Goal: Transaction & Acquisition: Purchase product/service

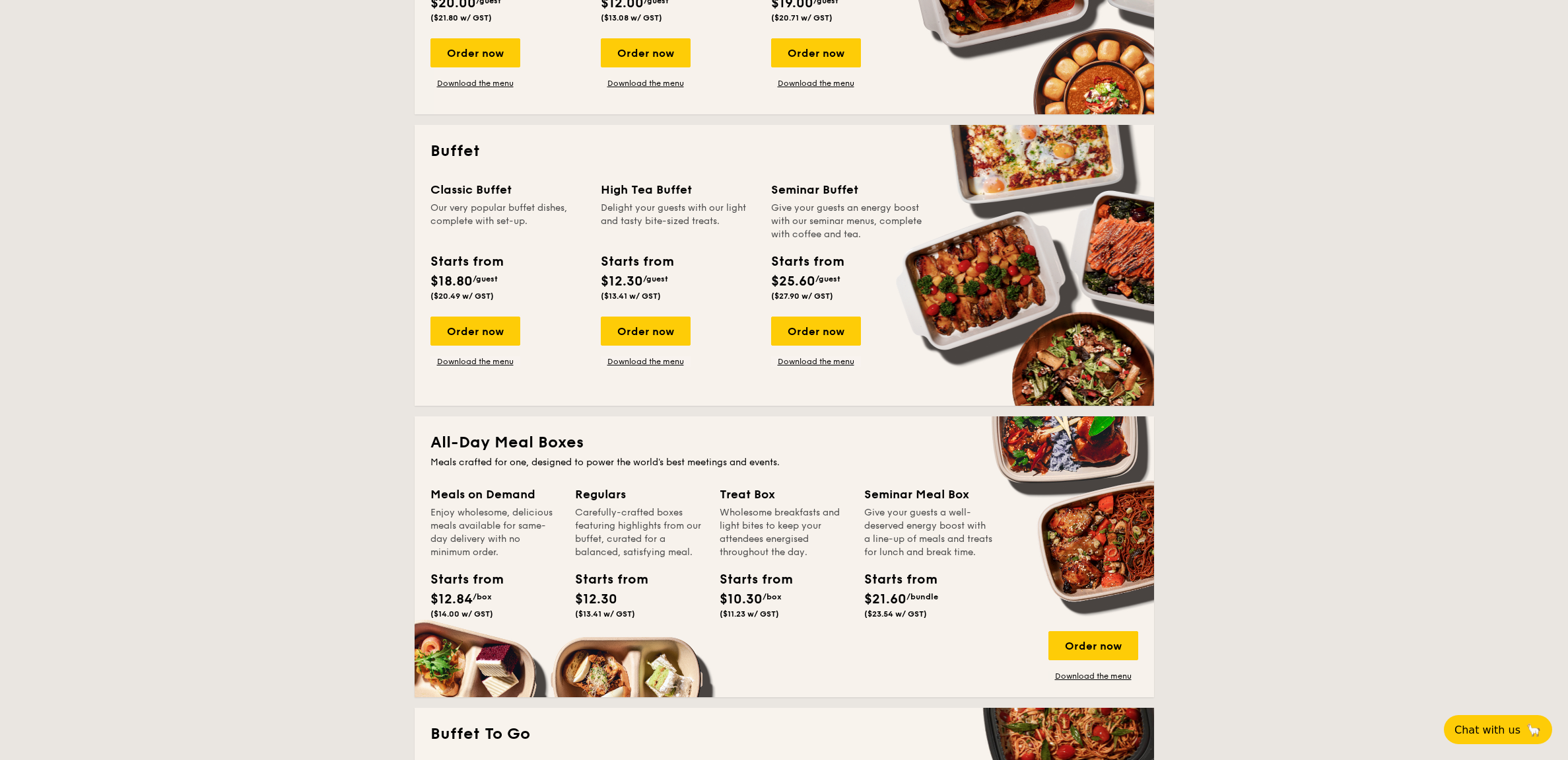
scroll to position [412, 0]
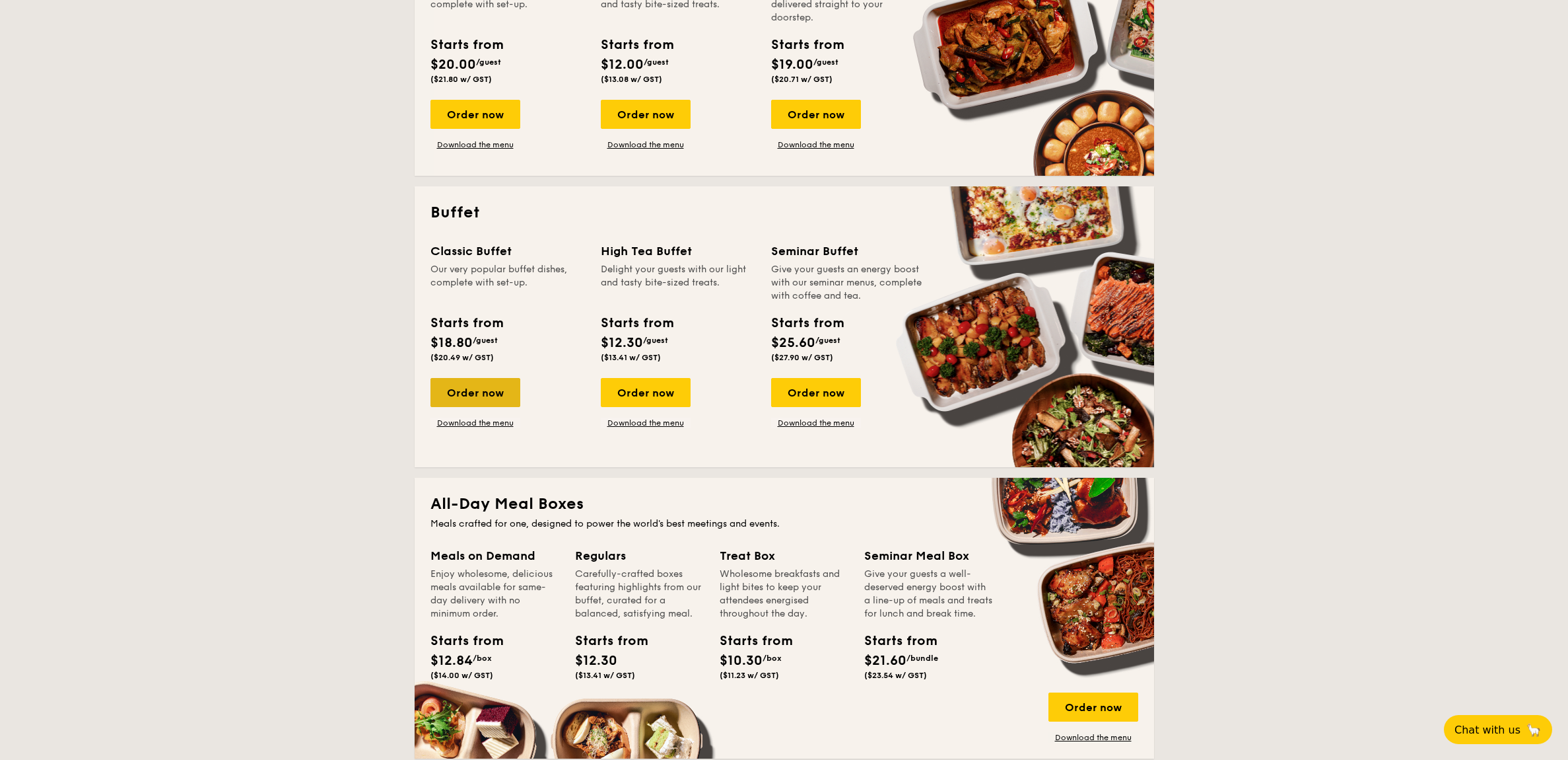
click at [487, 395] on div "Order now" at bounding box center [475, 392] width 90 height 29
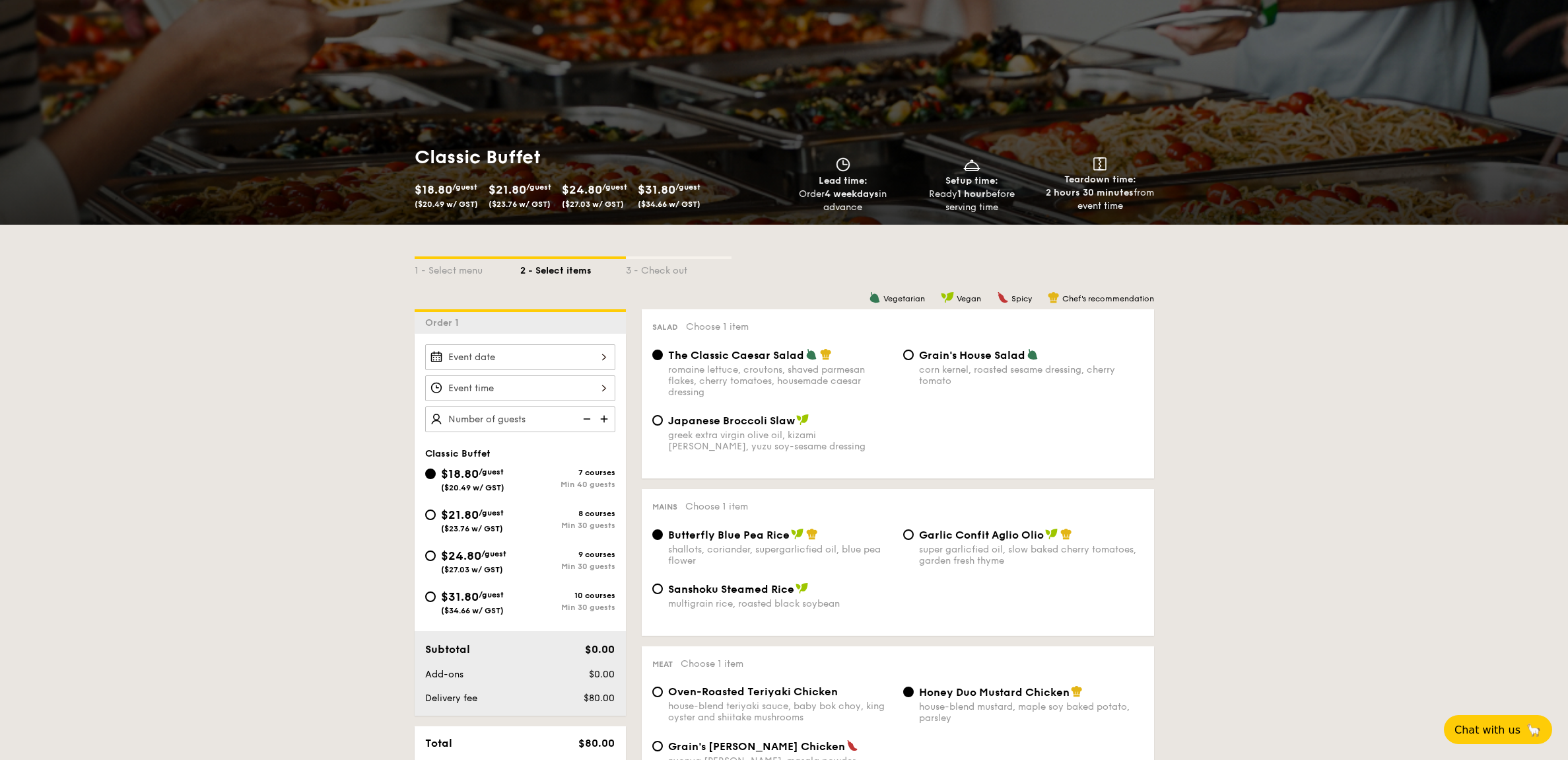
scroll to position [81, 0]
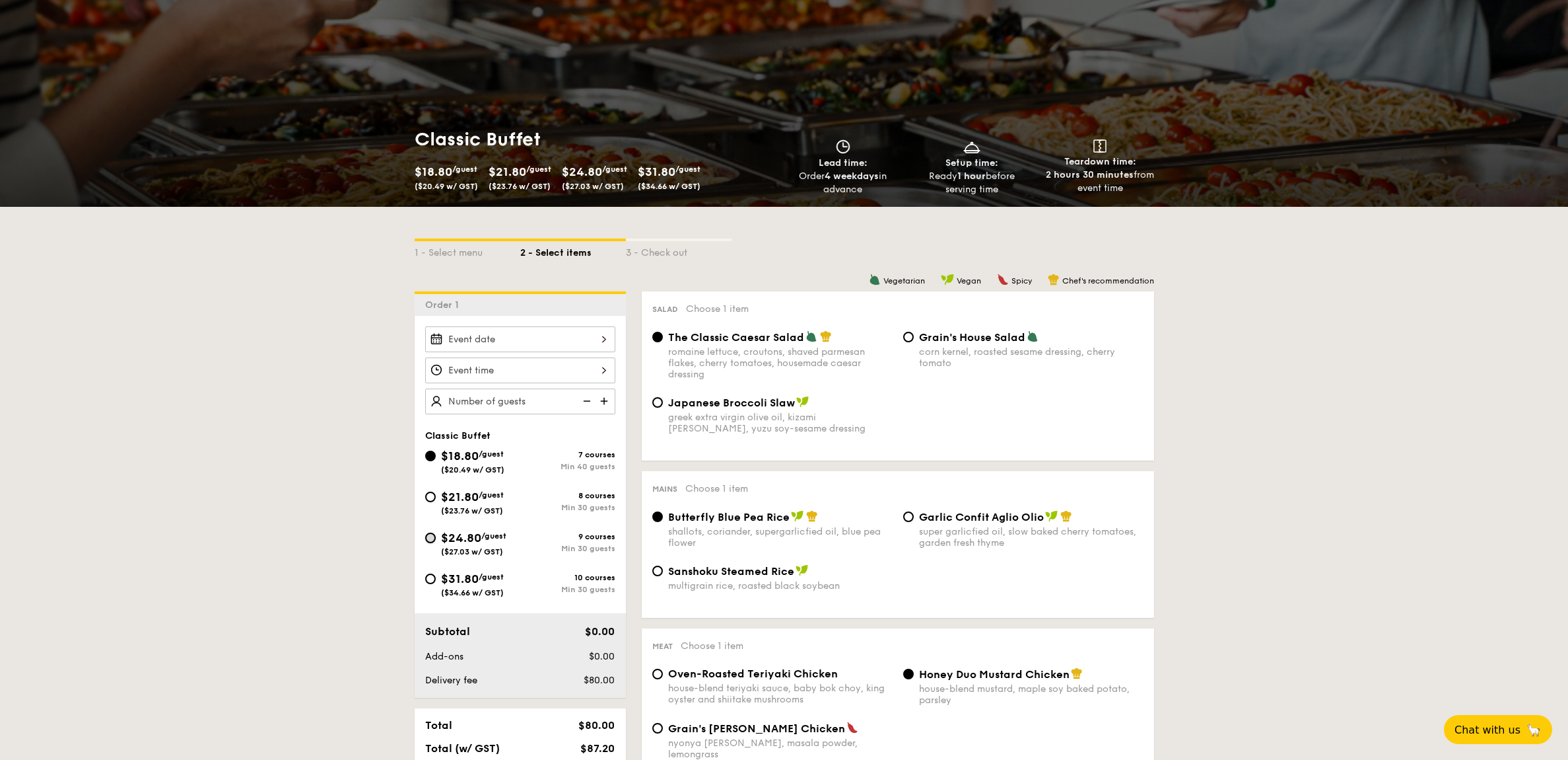
click at [432, 540] on input "$24.80 /guest ($27.03 w/ GST) 9 courses Min 30 guests" at bounding box center [431, 538] width 11 height 11
radio input "true"
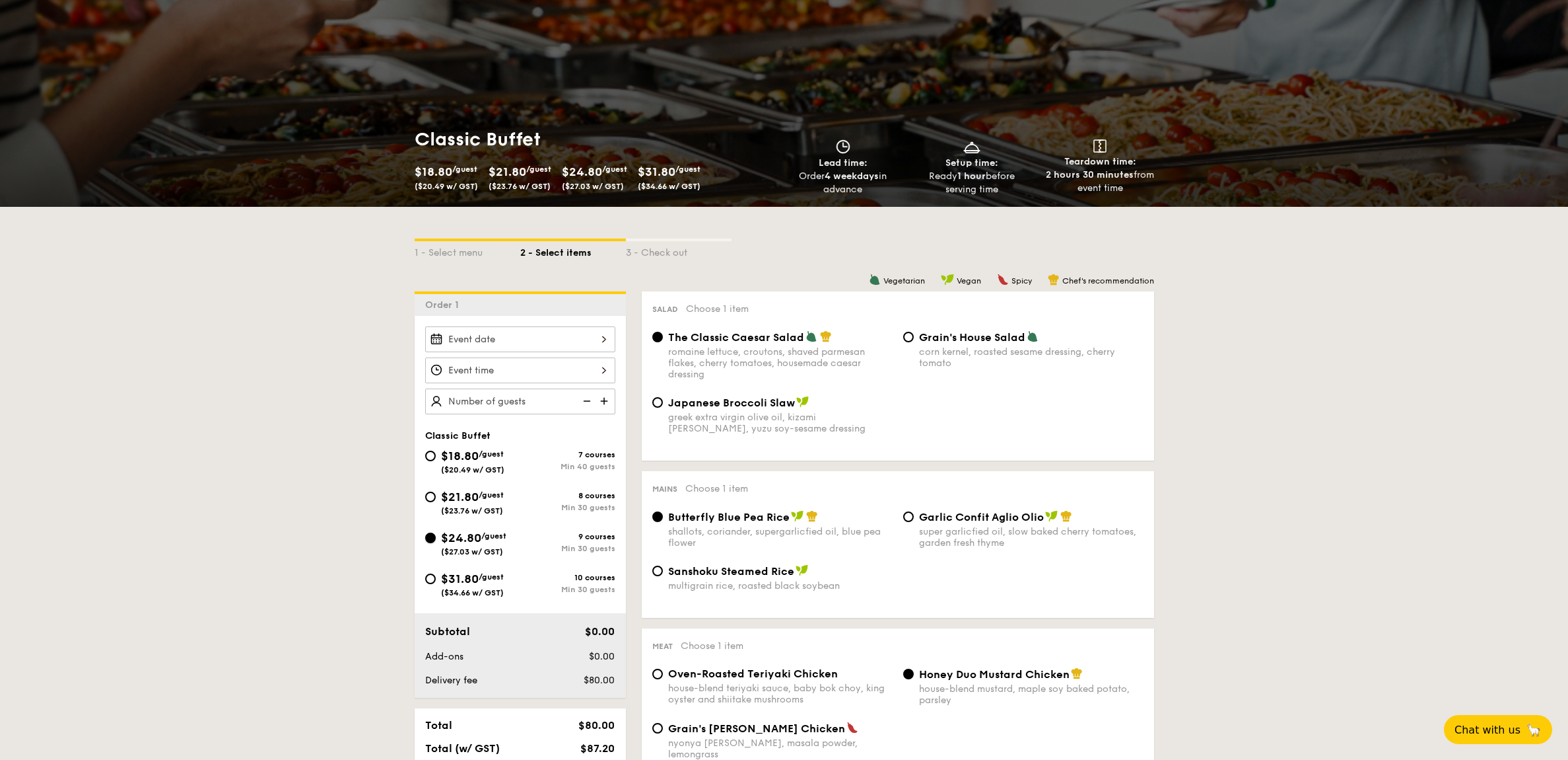
radio input "true"
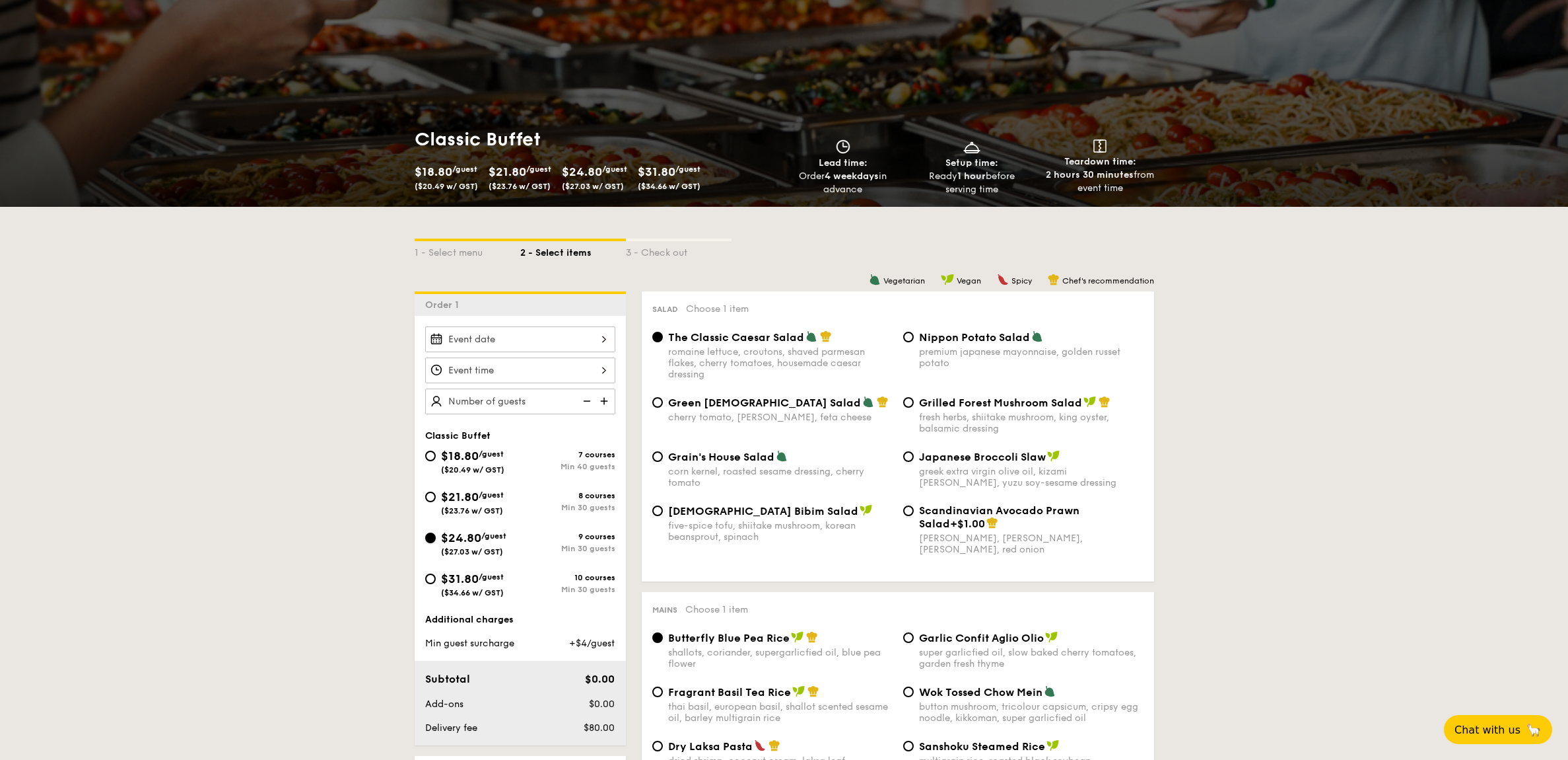
click at [428, 533] on input "$24.80 /guest ($27.03 w/ GST) 9 courses Min 30 guests" at bounding box center [431, 538] width 11 height 11
click at [601, 397] on img at bounding box center [605, 401] width 20 height 25
click at [600, 403] on img at bounding box center [605, 401] width 20 height 25
click at [582, 404] on img at bounding box center [585, 401] width 20 height 25
click at [601, 403] on img at bounding box center [605, 401] width 20 height 25
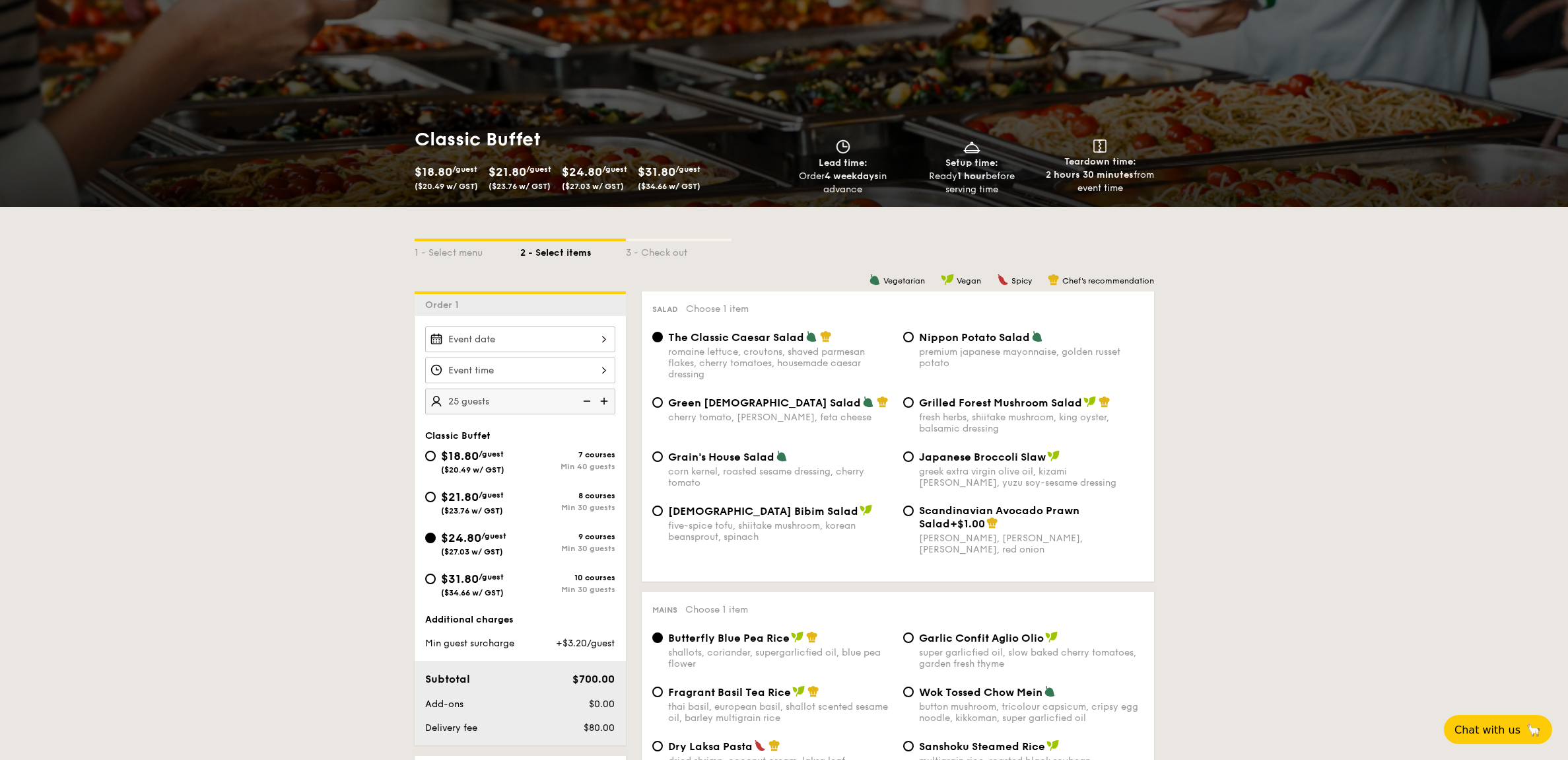
click at [603, 403] on img at bounding box center [605, 401] width 20 height 25
type input "30 guests"
